Goal: Navigation & Orientation: Find specific page/section

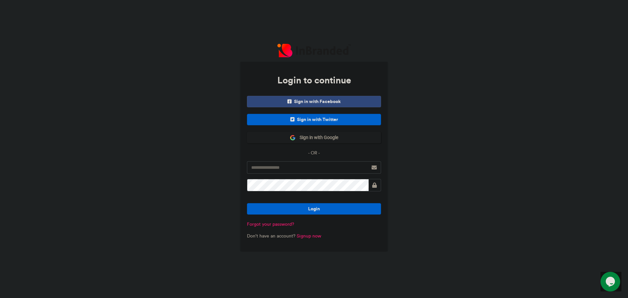
click at [324, 138] on span "Sign in with Google" at bounding box center [317, 137] width 43 height 7
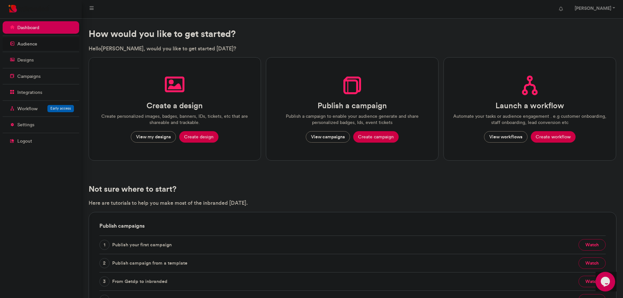
click at [63, 45] on link "audience" at bounding box center [41, 44] width 77 height 12
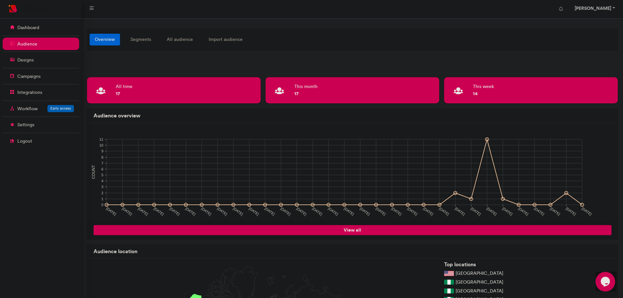
click at [586, 8] on strong "[PERSON_NAME]" at bounding box center [592, 8] width 37 height 6
click at [184, 37] on link "all audience" at bounding box center [180, 39] width 37 height 12
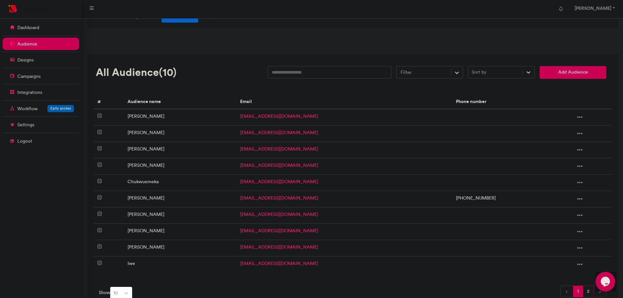
scroll to position [53, 0]
